Goal: Navigation & Orientation: Find specific page/section

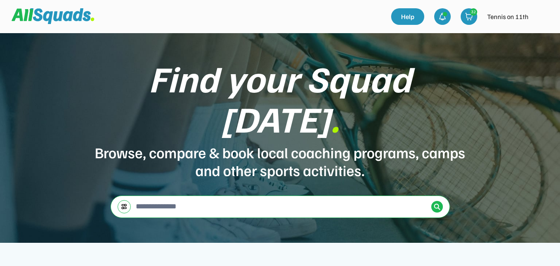
click at [541, 17] on img at bounding box center [541, 16] width 17 height 17
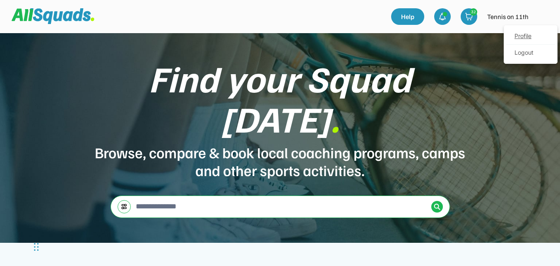
click at [527, 36] on link "Profile" at bounding box center [530, 36] width 49 height 17
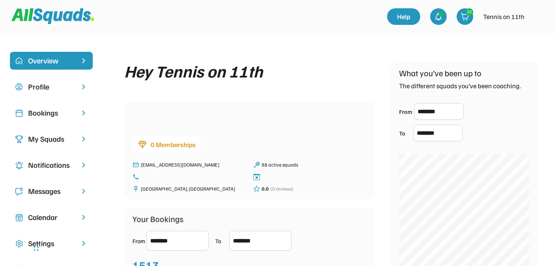
click at [52, 112] on div "Bookings" at bounding box center [51, 112] width 46 height 11
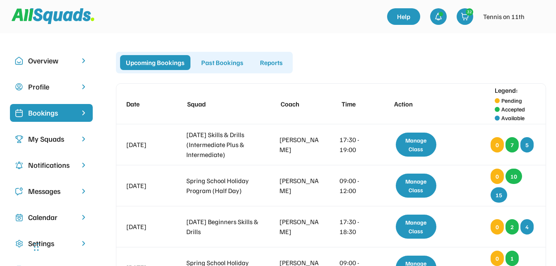
click at [65, 15] on img at bounding box center [53, 16] width 83 height 16
